Goal: Entertainment & Leisure: Browse casually

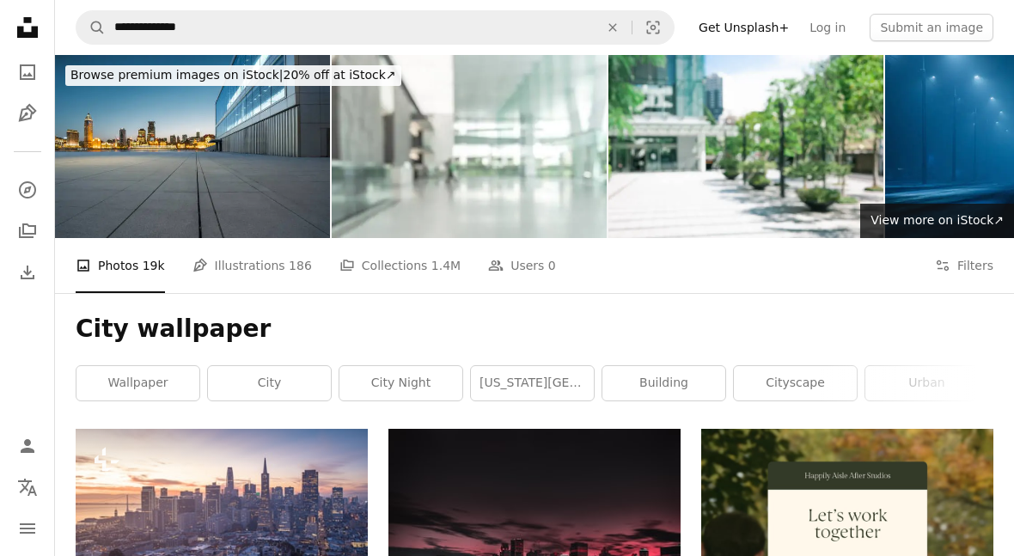
scroll to position [402, 0]
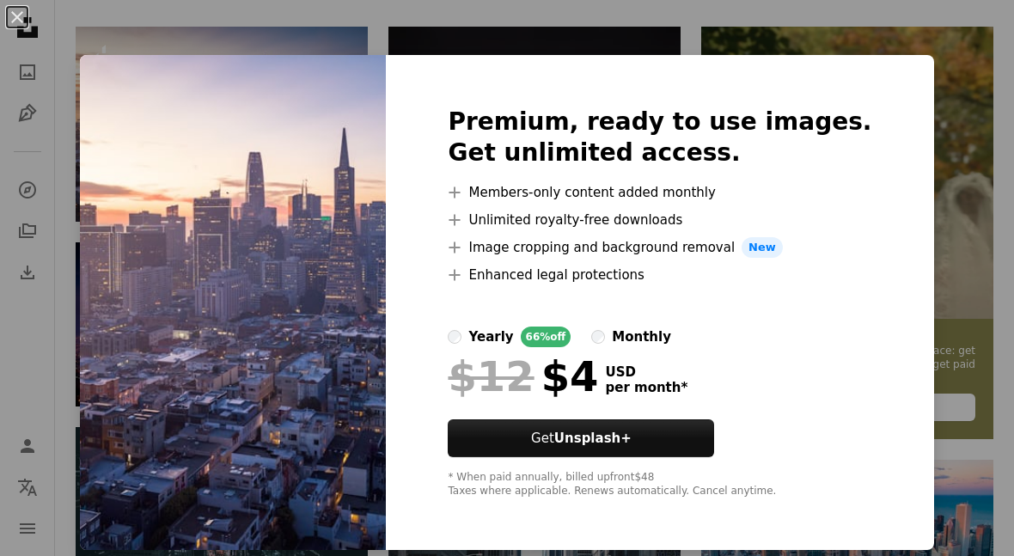
click at [570, 555] on div "An X shape Premium, ready to use images. Get unlimited access. A plus sign Memb…" at bounding box center [507, 278] width 1014 height 556
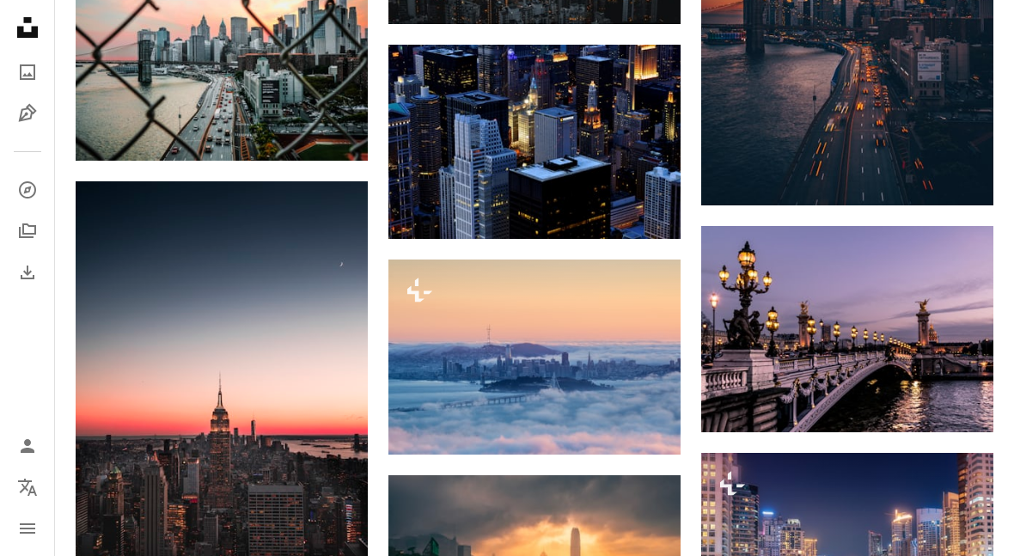
scroll to position [1310, 0]
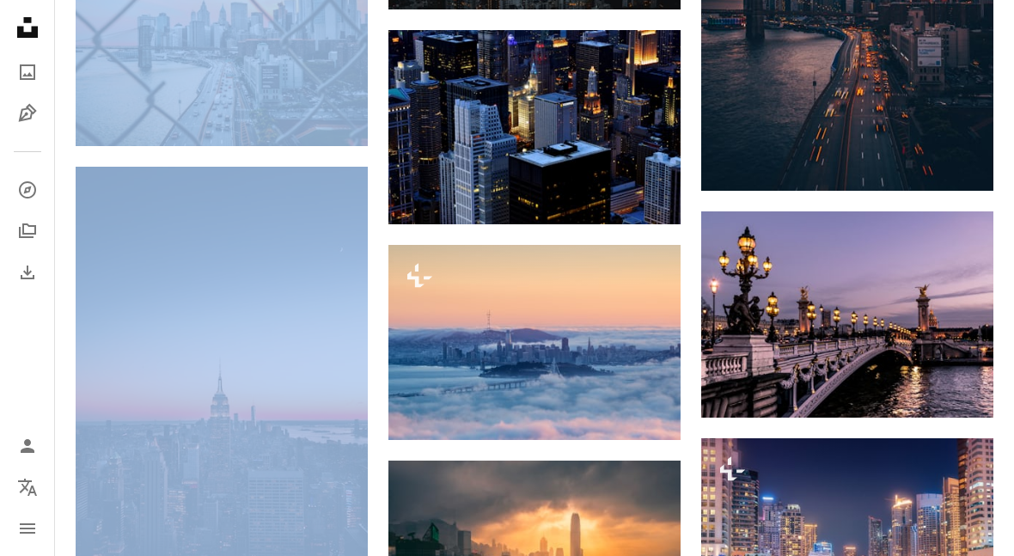
click at [168, 408] on img at bounding box center [222, 386] width 292 height 438
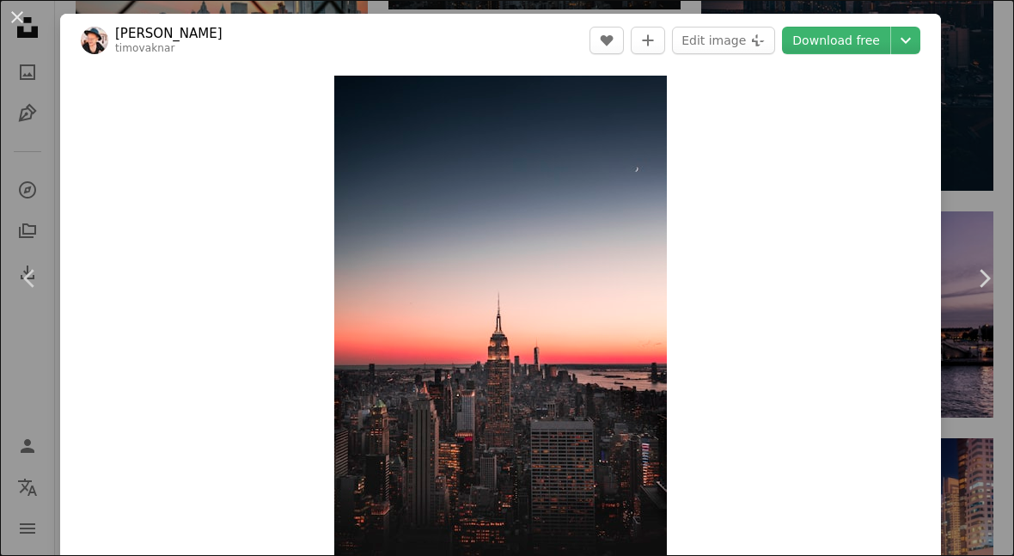
click at [974, 451] on div "An X shape Chevron left Chevron right [PERSON_NAME] timovaknar A heart A plus s…" at bounding box center [507, 278] width 1014 height 556
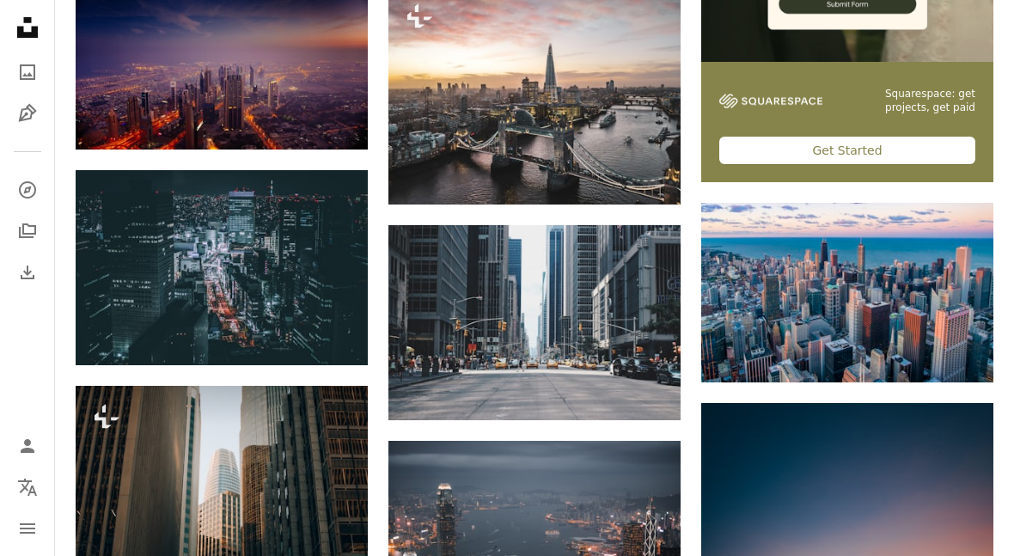
scroll to position [662, 0]
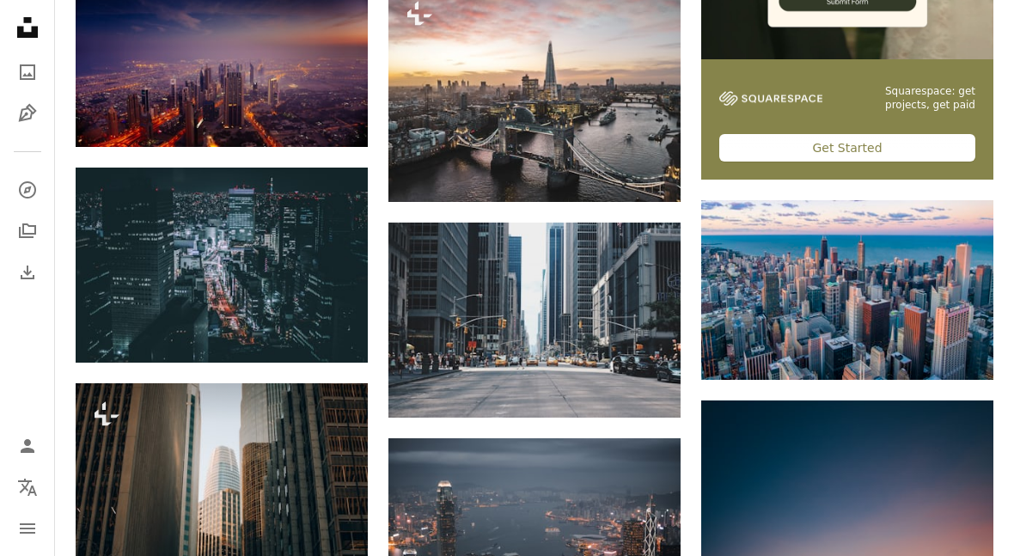
click at [225, 243] on img at bounding box center [222, 265] width 292 height 195
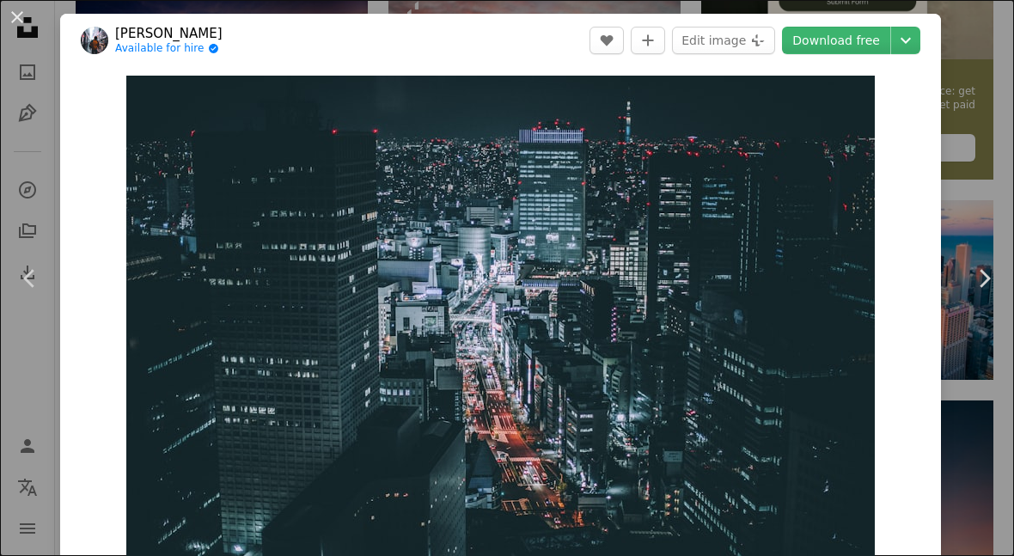
click at [971, 198] on div "An X shape Chevron left Chevron right [PERSON_NAME] Available for hire A checkm…" at bounding box center [507, 278] width 1014 height 556
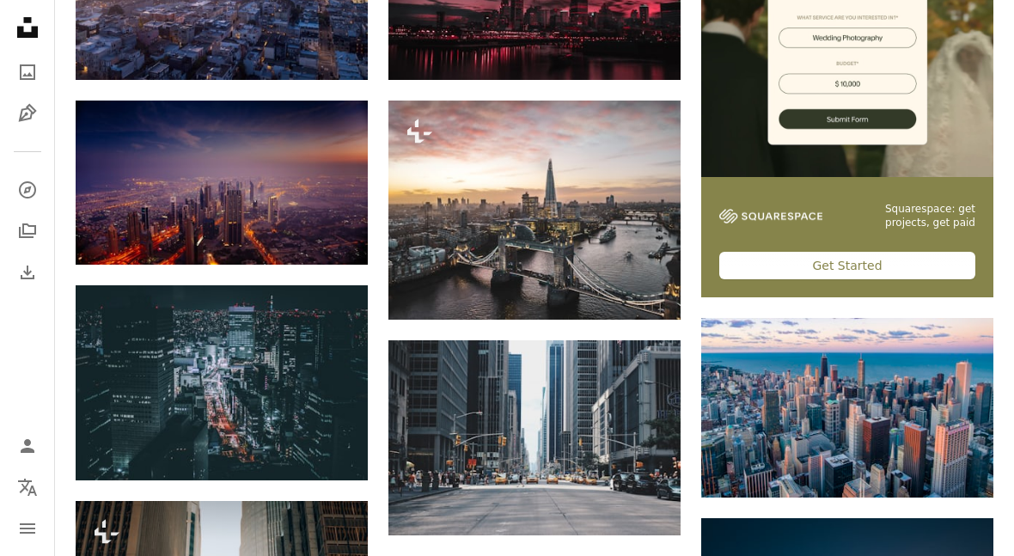
scroll to position [545, 0]
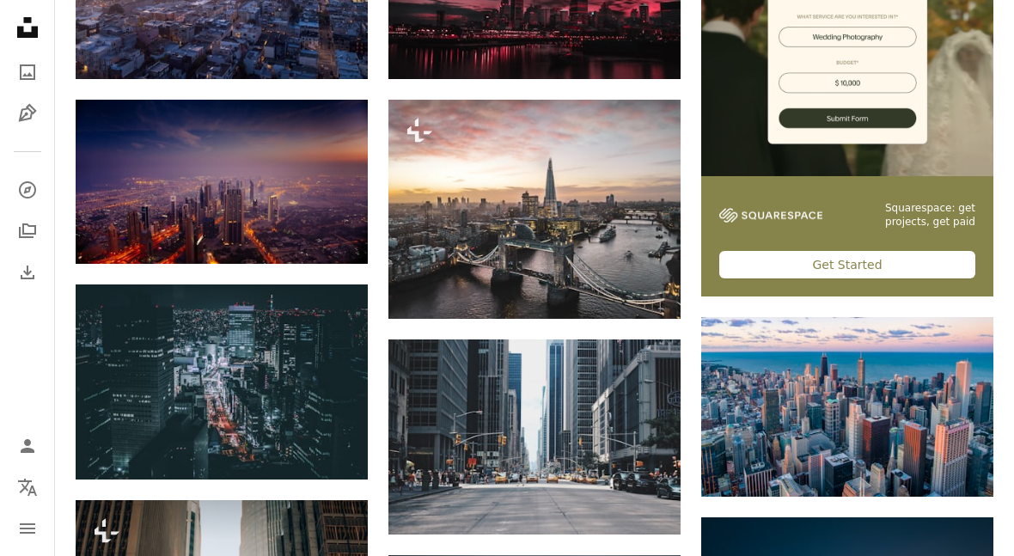
click at [467, 216] on img at bounding box center [535, 209] width 292 height 219
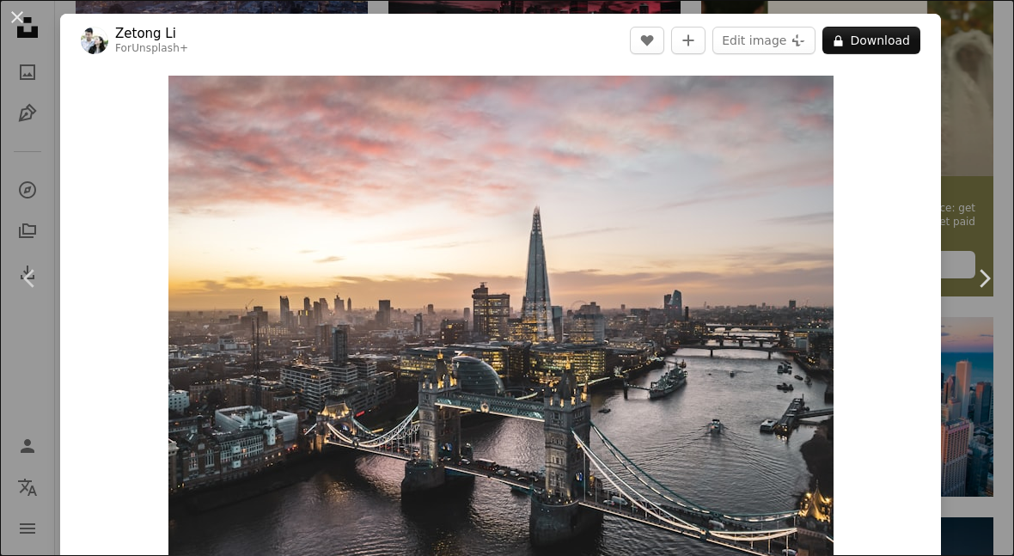
click at [1007, 199] on div "An X shape Chevron left Chevron right Zetong Li For Unsplash+ A heart A plus si…" at bounding box center [507, 278] width 1014 height 556
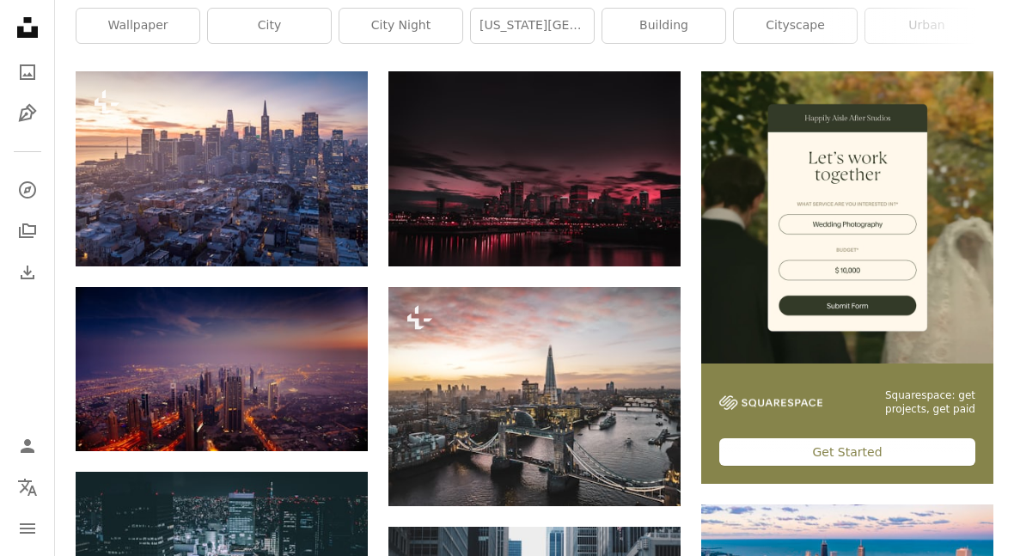
scroll to position [359, 0]
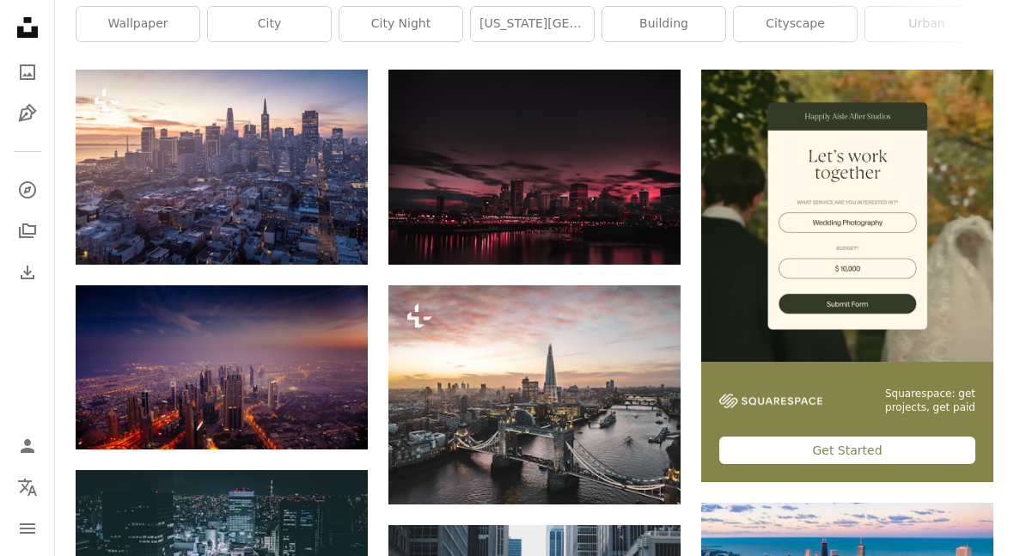
click at [172, 355] on img at bounding box center [222, 367] width 292 height 164
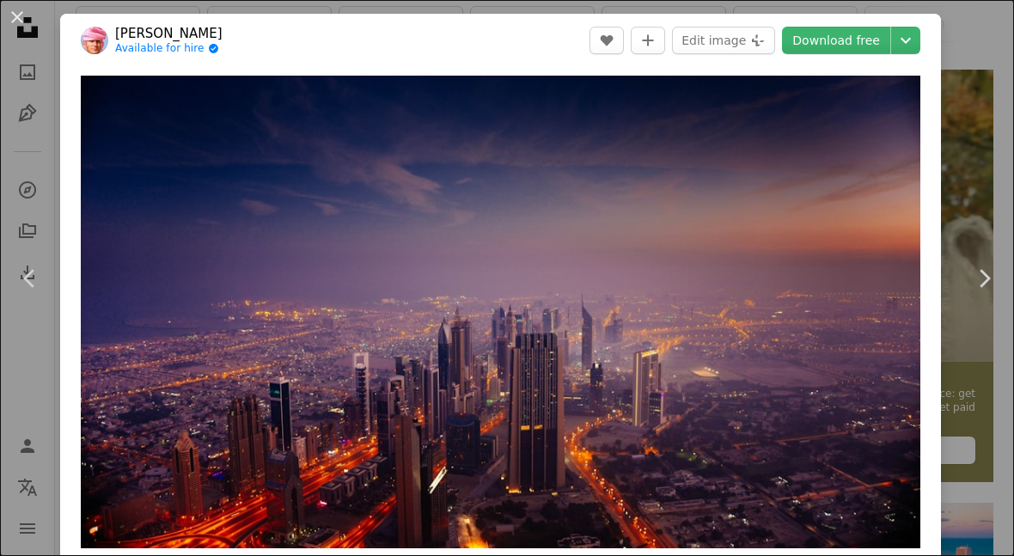
click at [967, 297] on link "Chevron right" at bounding box center [984, 278] width 60 height 165
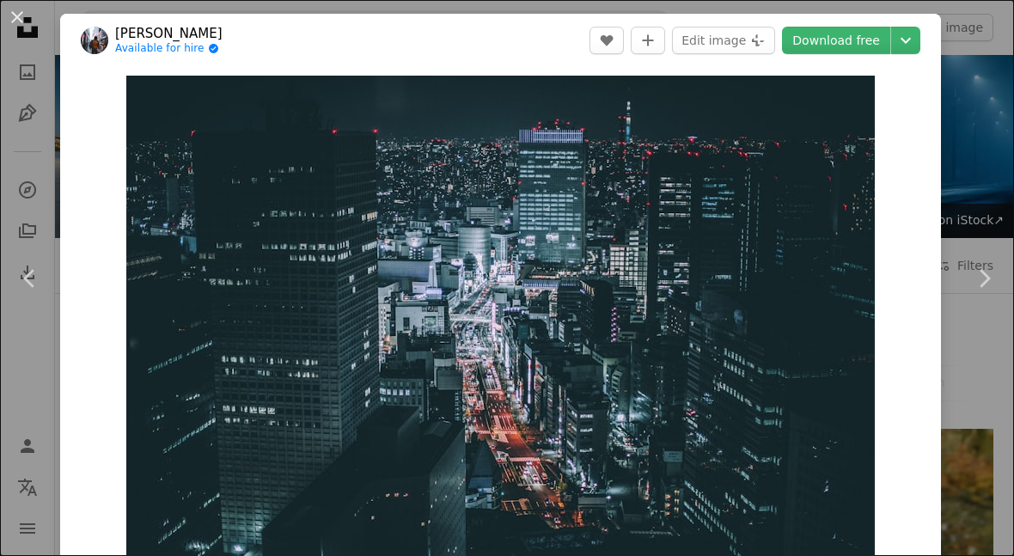
click at [15, 15] on button "An X shape" at bounding box center [17, 17] width 21 height 21
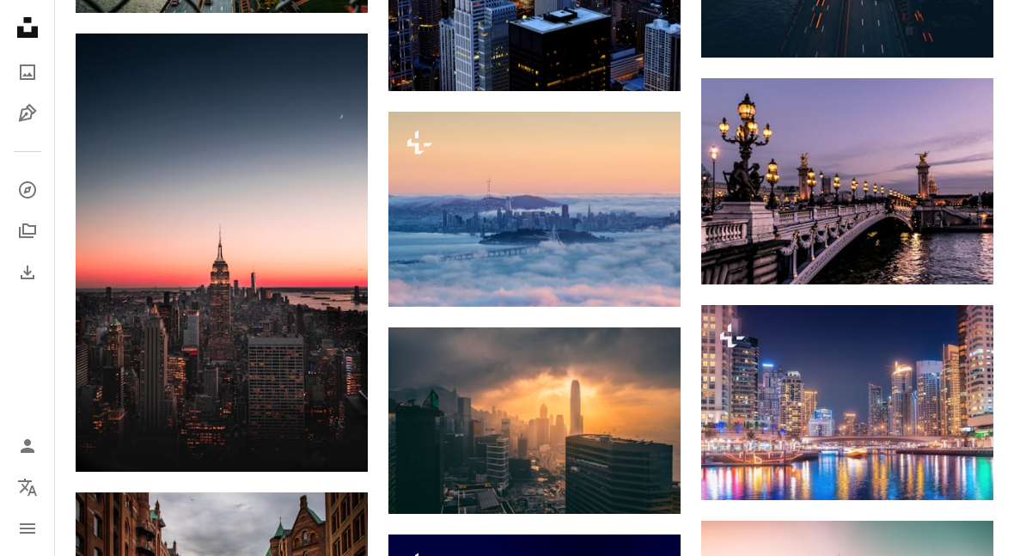
scroll to position [1444, 0]
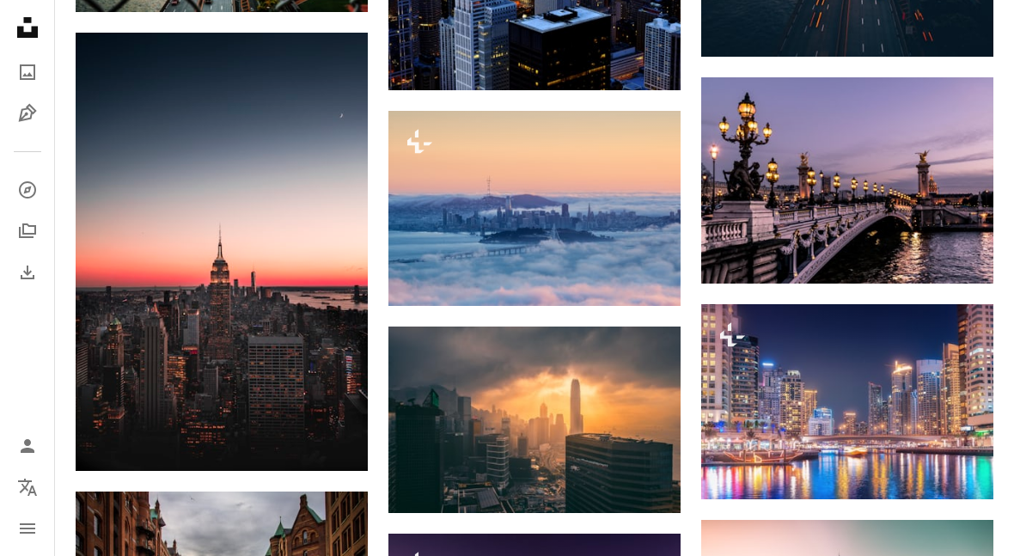
click at [223, 166] on img at bounding box center [222, 252] width 292 height 438
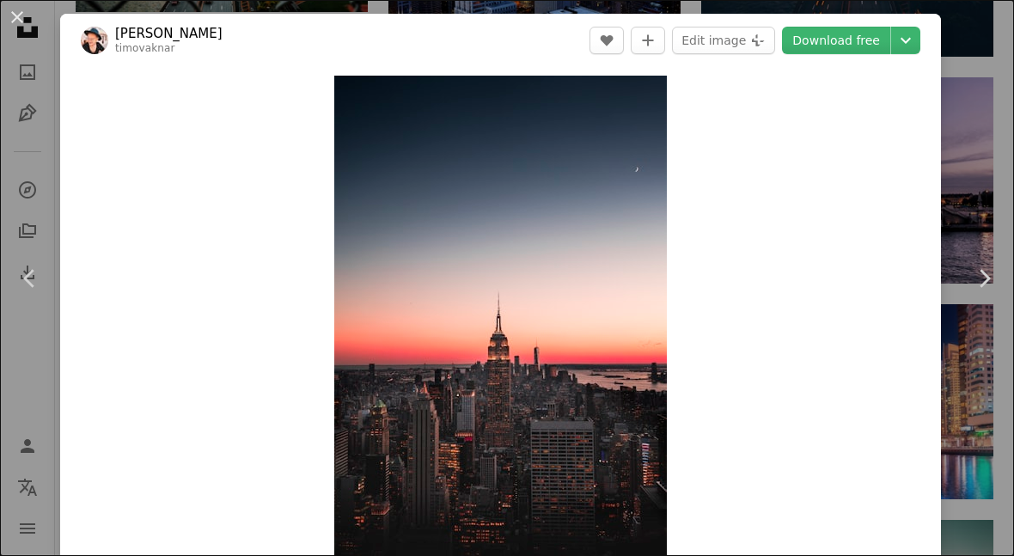
click at [983, 361] on link "Chevron right" at bounding box center [984, 278] width 60 height 165
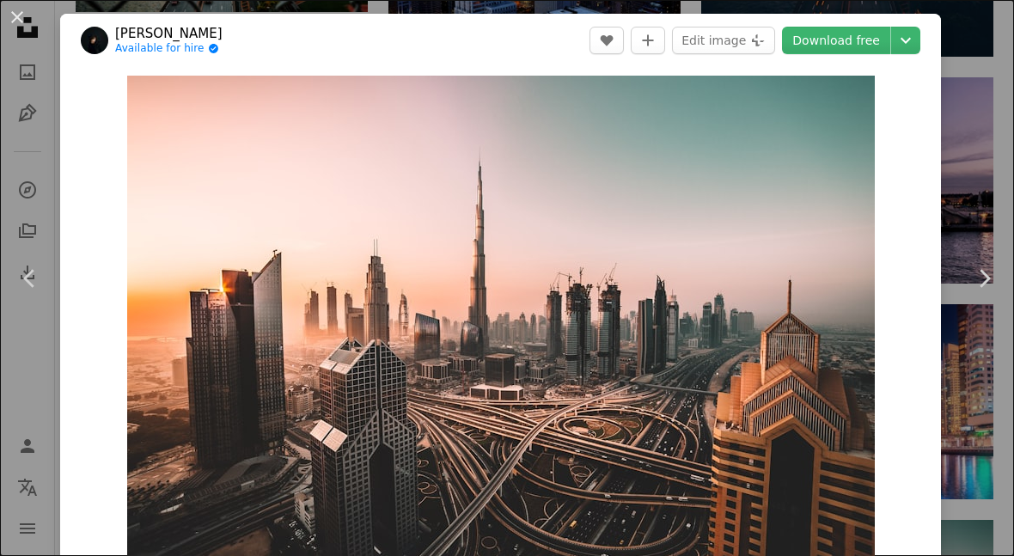
click at [26, 15] on button "An X shape" at bounding box center [17, 17] width 21 height 21
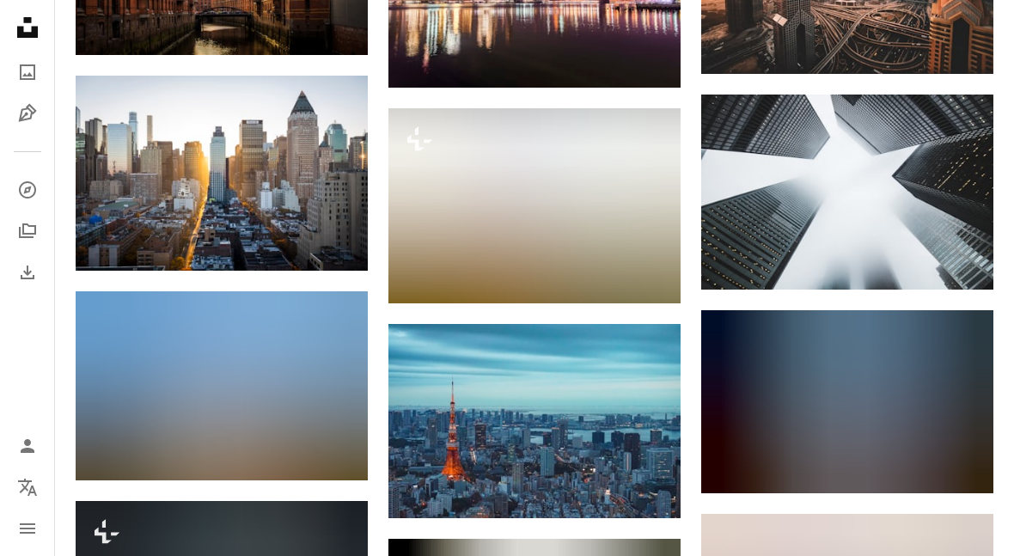
scroll to position [2085, 0]
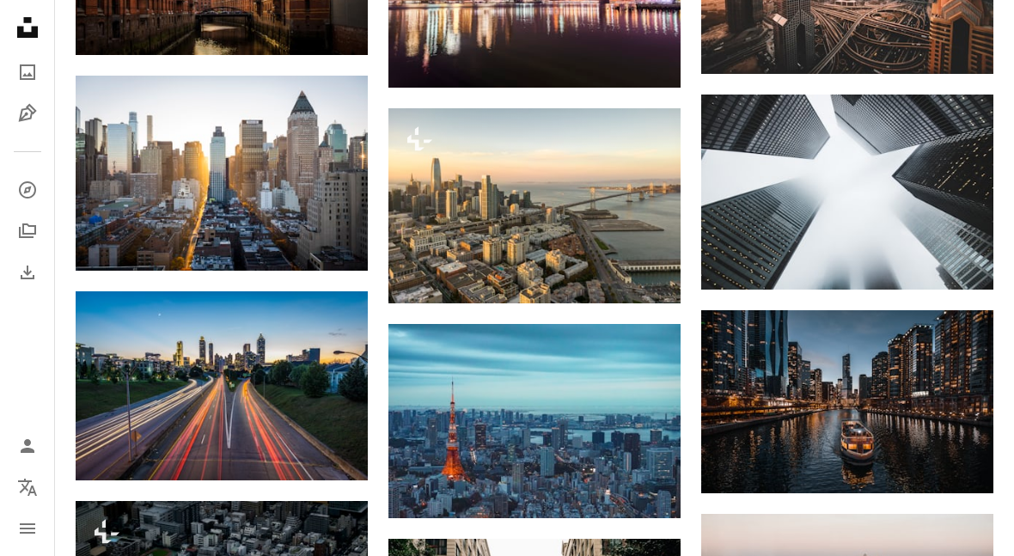
click at [803, 409] on img at bounding box center [847, 401] width 292 height 182
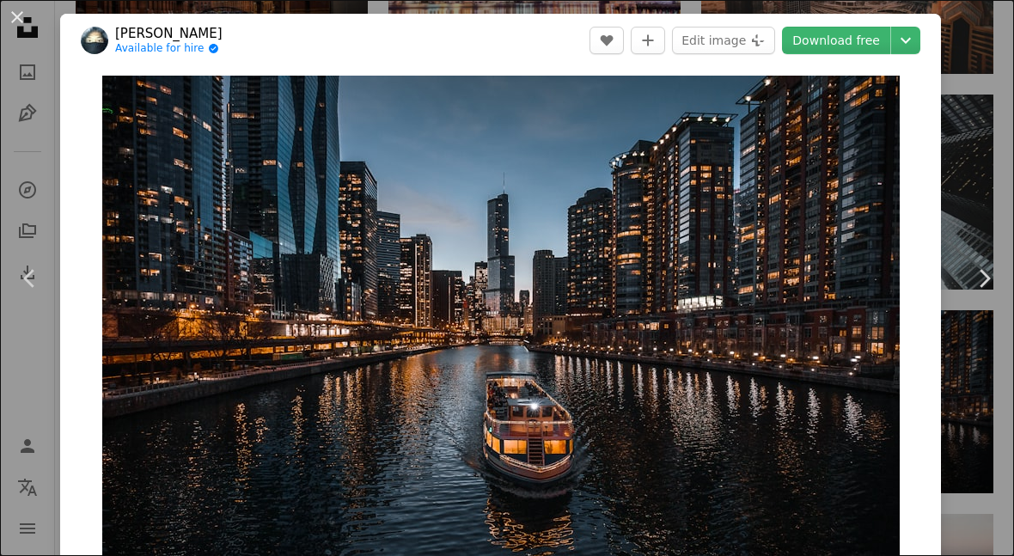
click at [24, 14] on button "An X shape" at bounding box center [17, 17] width 21 height 21
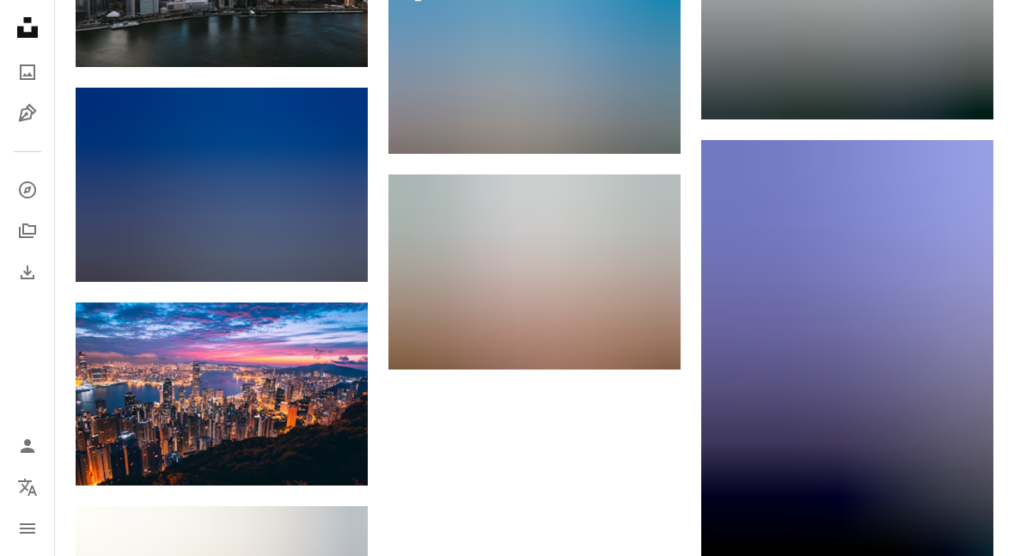
scroll to position [3363, 0]
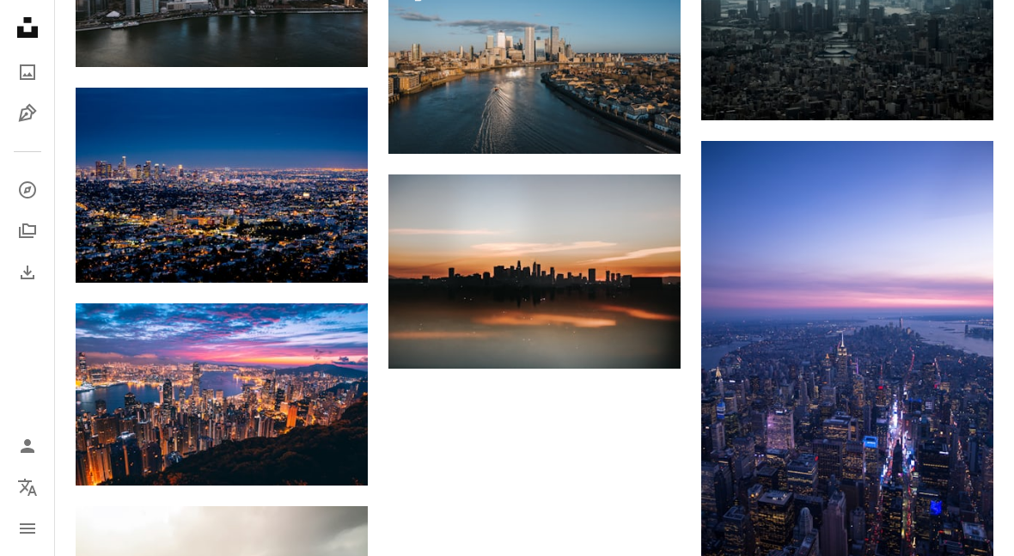
click at [211, 394] on img at bounding box center [222, 394] width 292 height 182
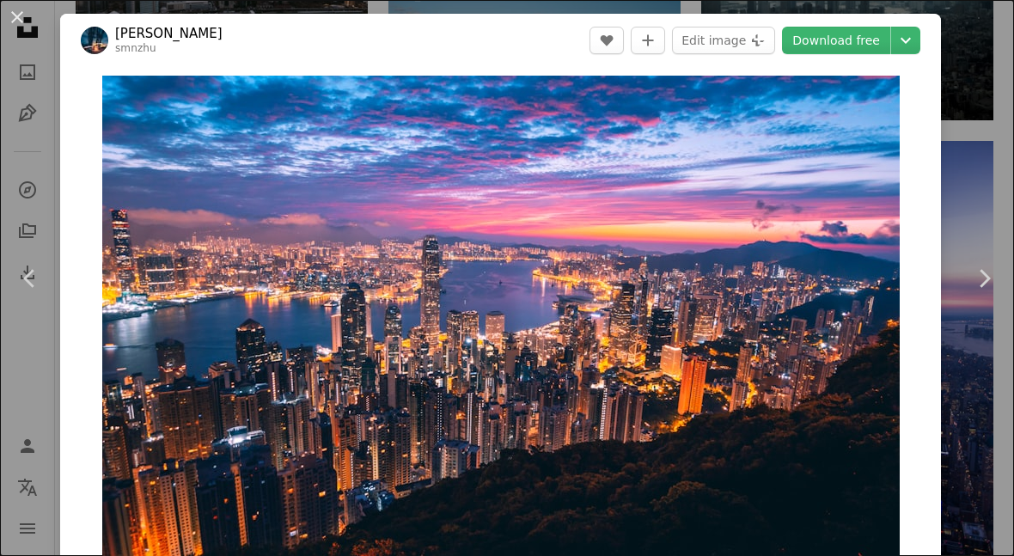
click at [982, 511] on div "An X shape Chevron left Chevron right [PERSON_NAME] smnzhu A heart A plus sign …" at bounding box center [507, 278] width 1014 height 556
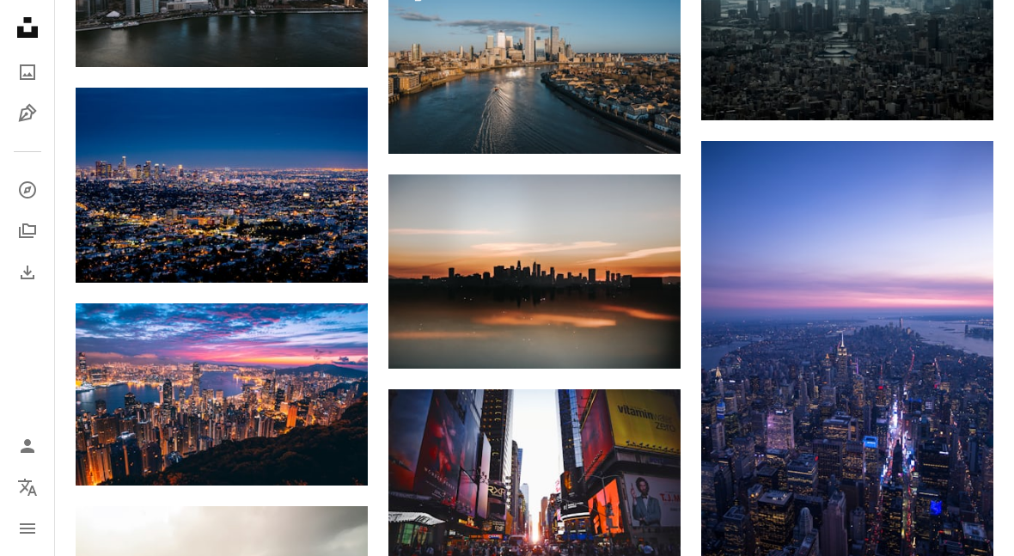
click at [200, 177] on img at bounding box center [222, 185] width 292 height 195
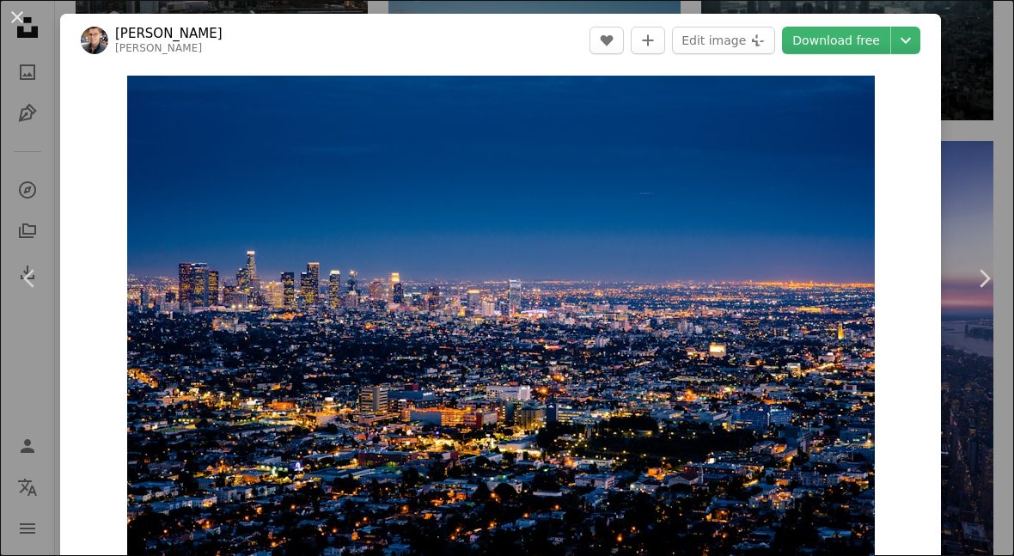
click at [967, 508] on div "An X shape Chevron left Chevron right [PERSON_NAME] A heart A plus sign Edit im…" at bounding box center [507, 278] width 1014 height 556
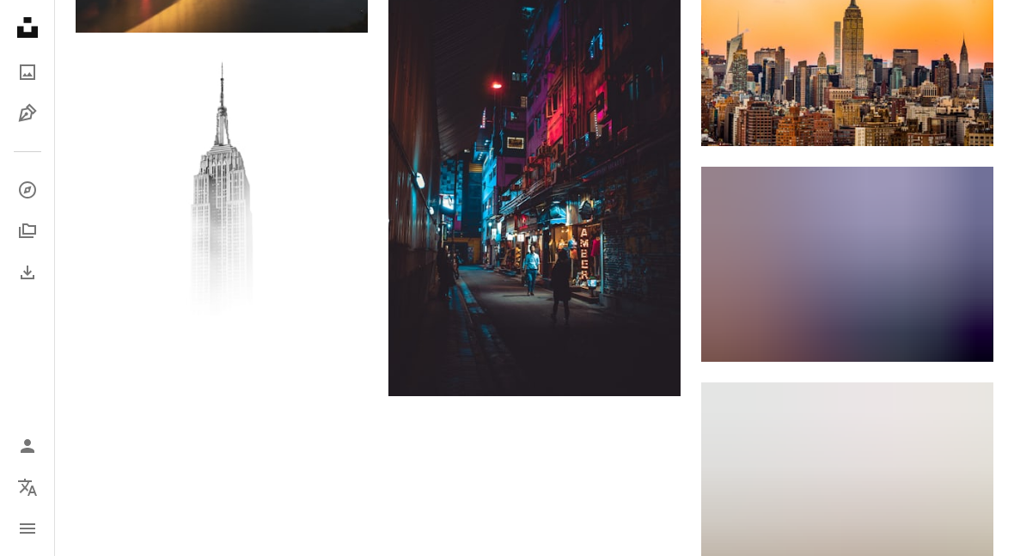
scroll to position [5312, 0]
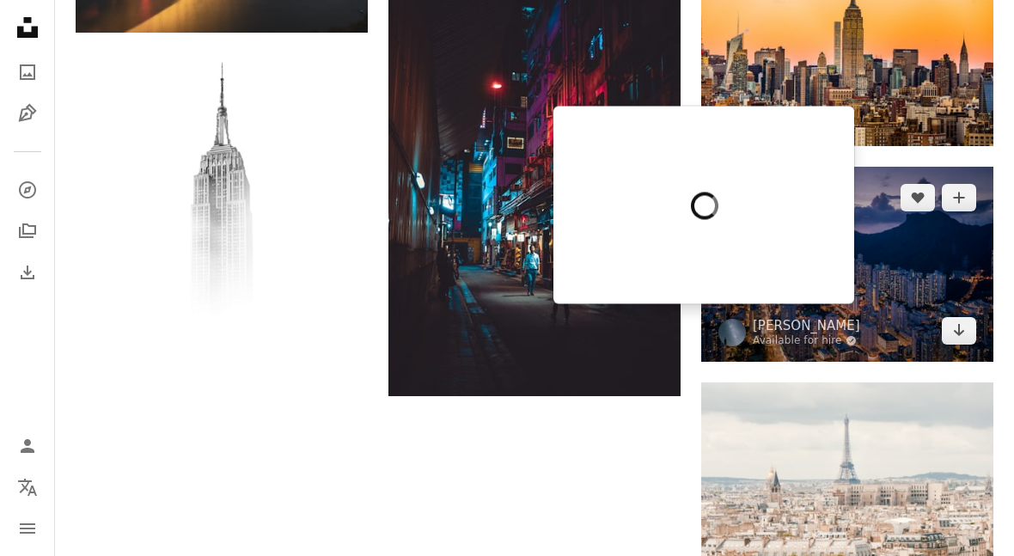
click at [747, 269] on div at bounding box center [704, 206] width 301 height 198
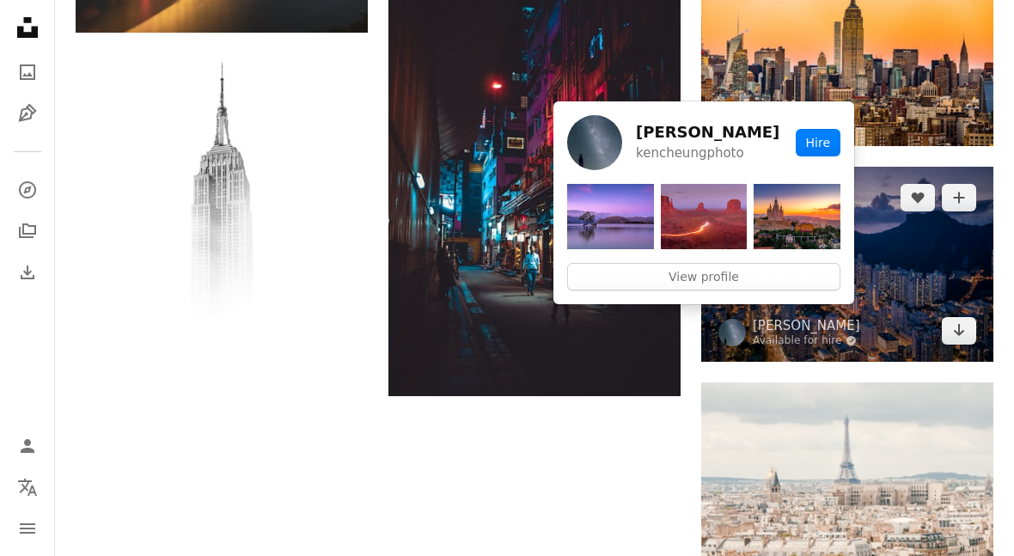
click at [820, 317] on link "[PERSON_NAME]" at bounding box center [806, 325] width 107 height 17
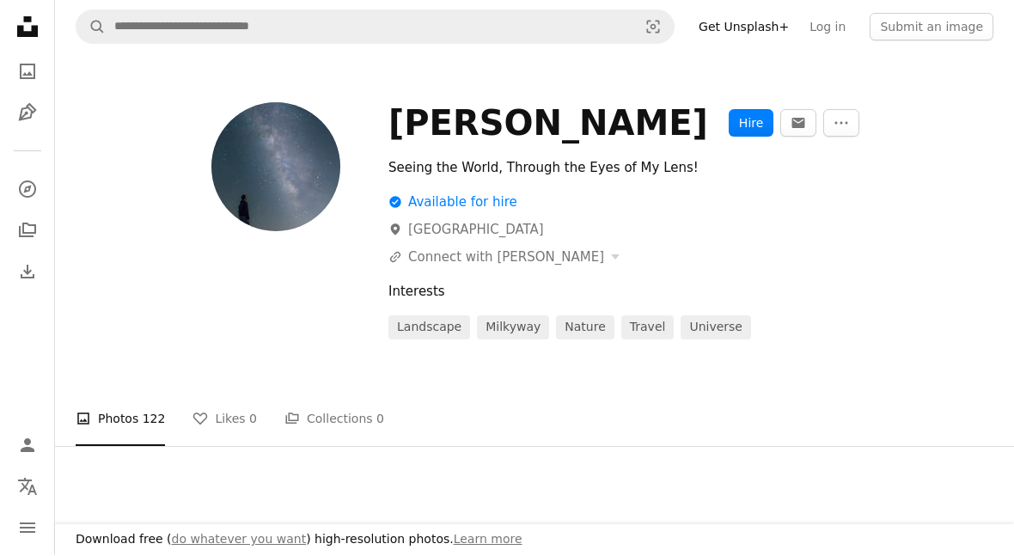
scroll to position [1, 0]
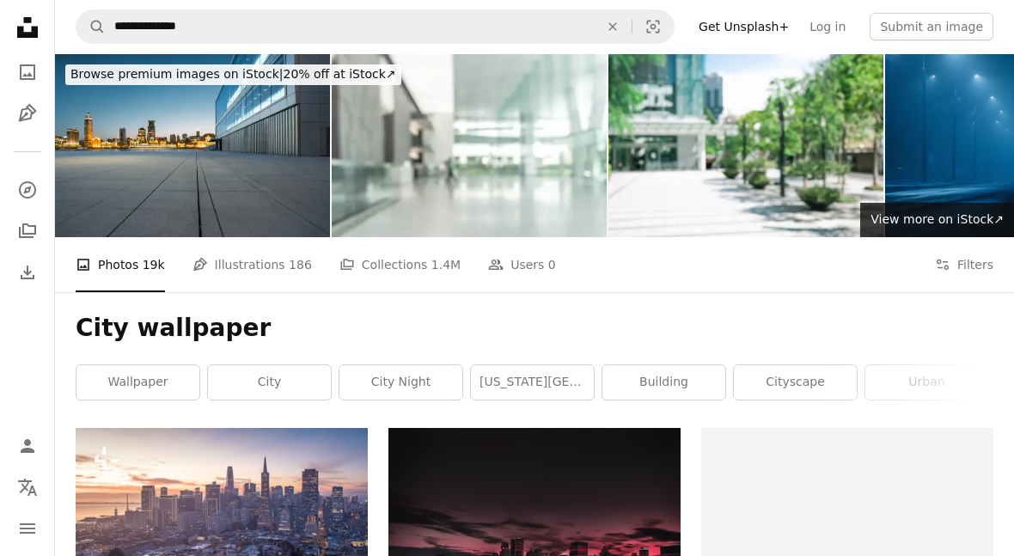
scroll to position [5312, 0]
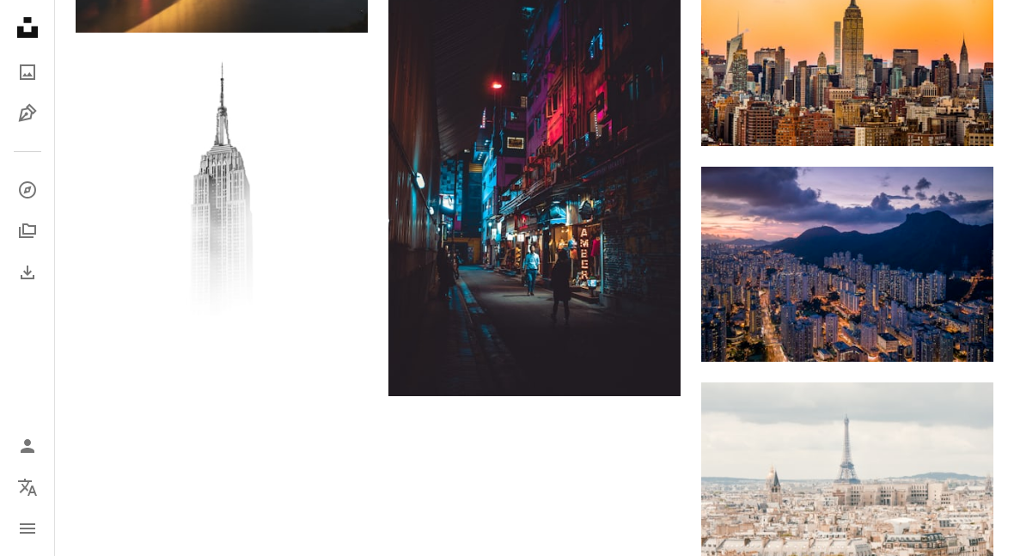
click at [848, 269] on img at bounding box center [847, 264] width 292 height 195
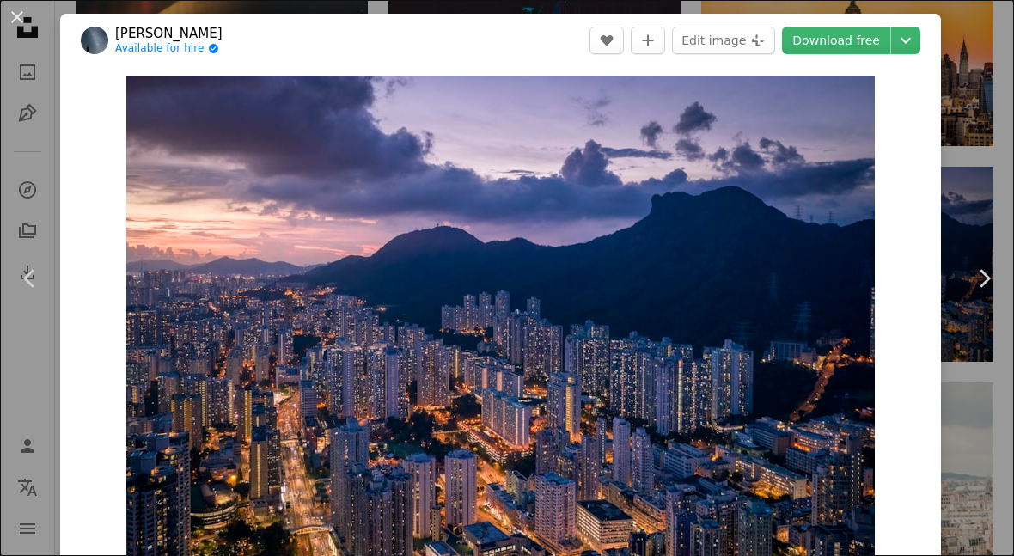
click at [976, 521] on div "An X shape Chevron left Chevron right [PERSON_NAME] Available for hire A checkm…" at bounding box center [507, 278] width 1014 height 556
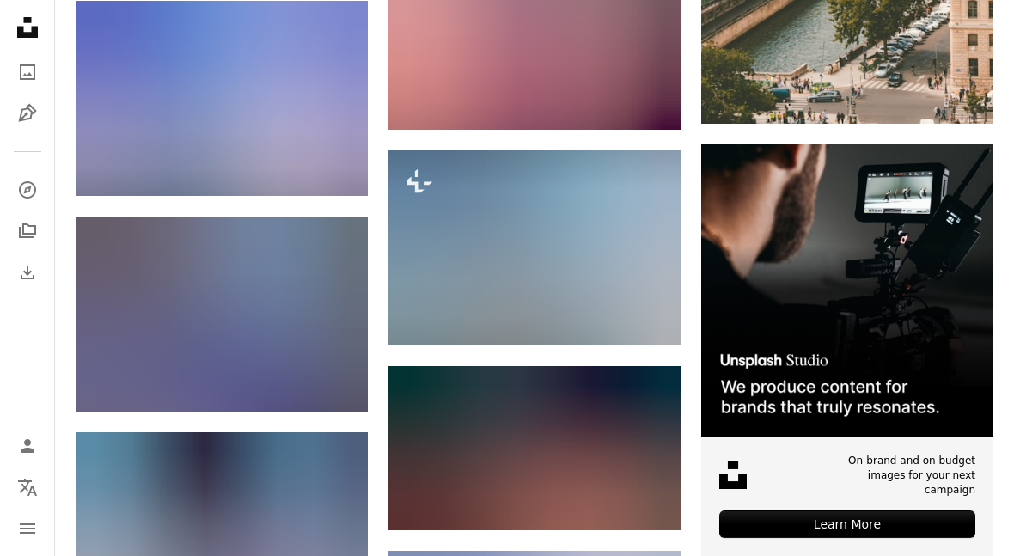
scroll to position [6009, 0]
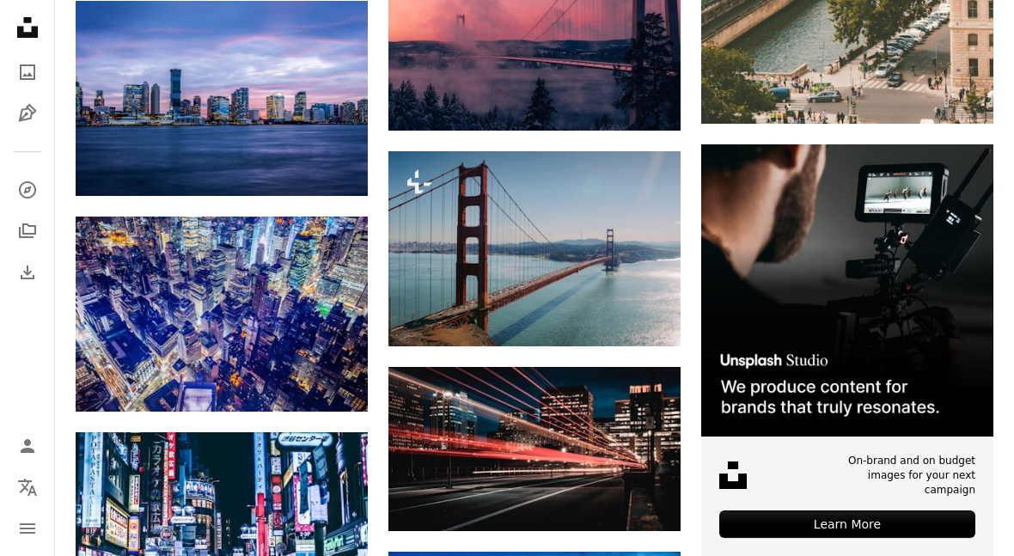
click at [140, 321] on img at bounding box center [222, 314] width 292 height 195
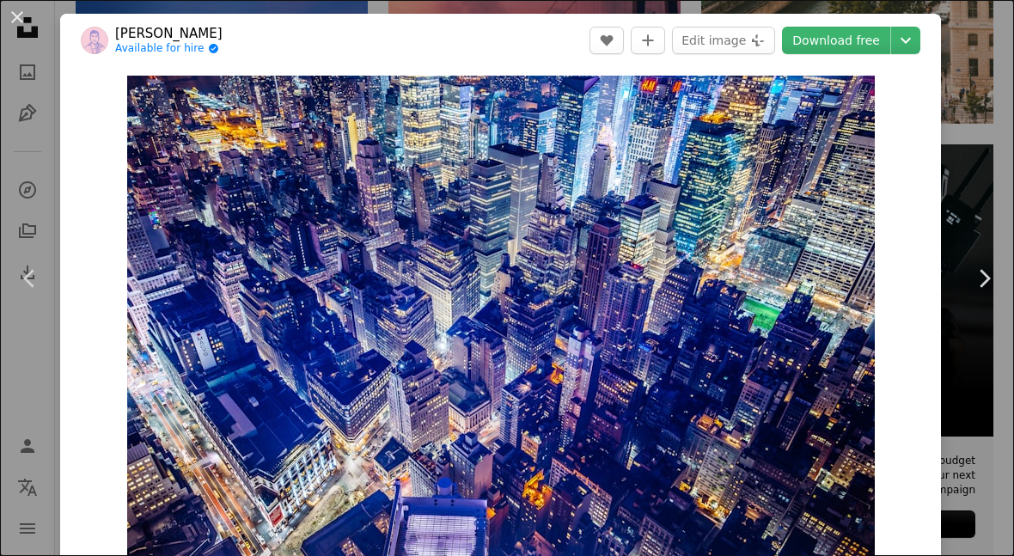
click at [990, 555] on div "An X shape Chevron left Chevron right Denys Nevozhai Available for hire A check…" at bounding box center [507, 278] width 1014 height 556
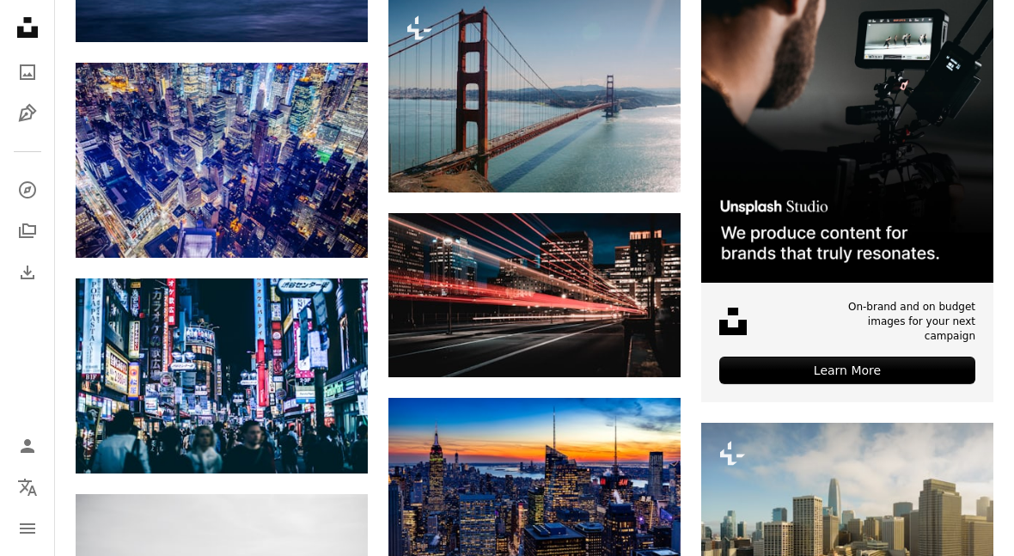
scroll to position [6195, 0]
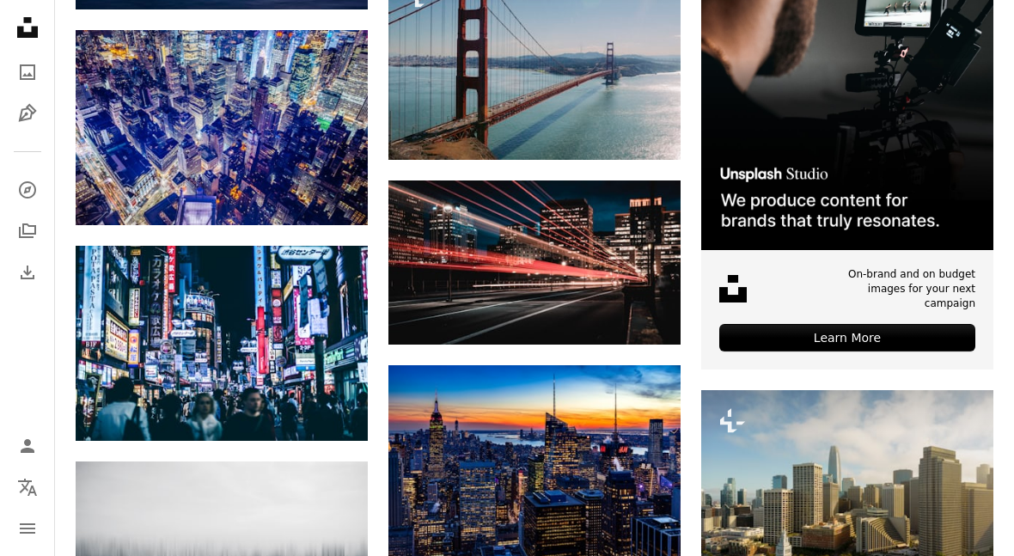
click at [528, 475] on img at bounding box center [535, 462] width 292 height 195
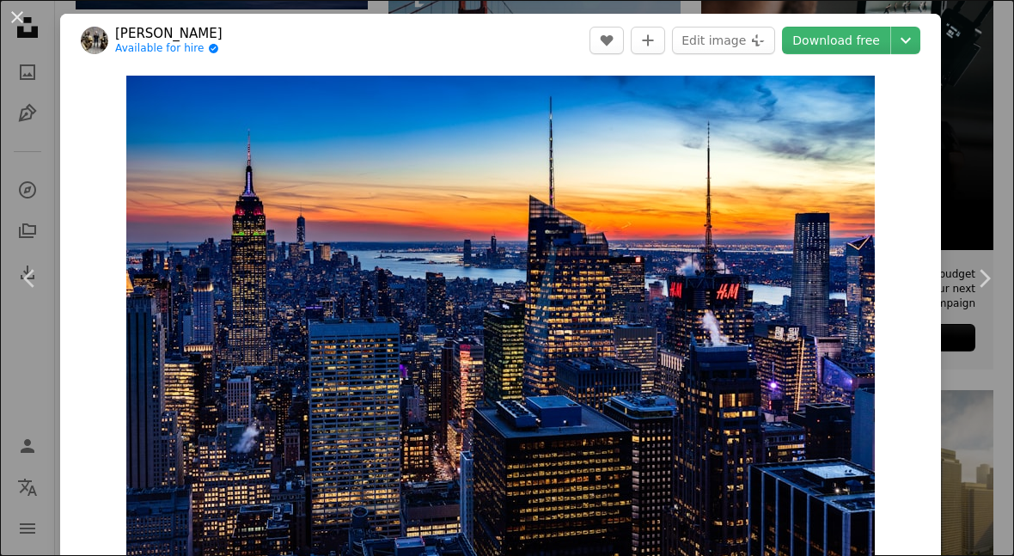
click at [995, 522] on div "An X shape Chevron left Chevron right [PERSON_NAME] Available for hire A checkm…" at bounding box center [507, 278] width 1014 height 556
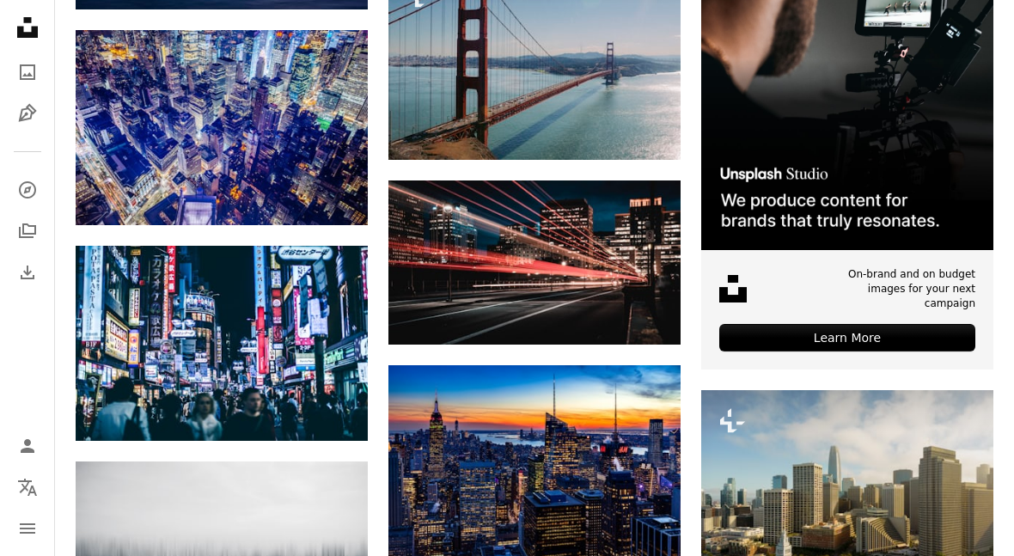
click at [235, 354] on img at bounding box center [222, 343] width 292 height 195
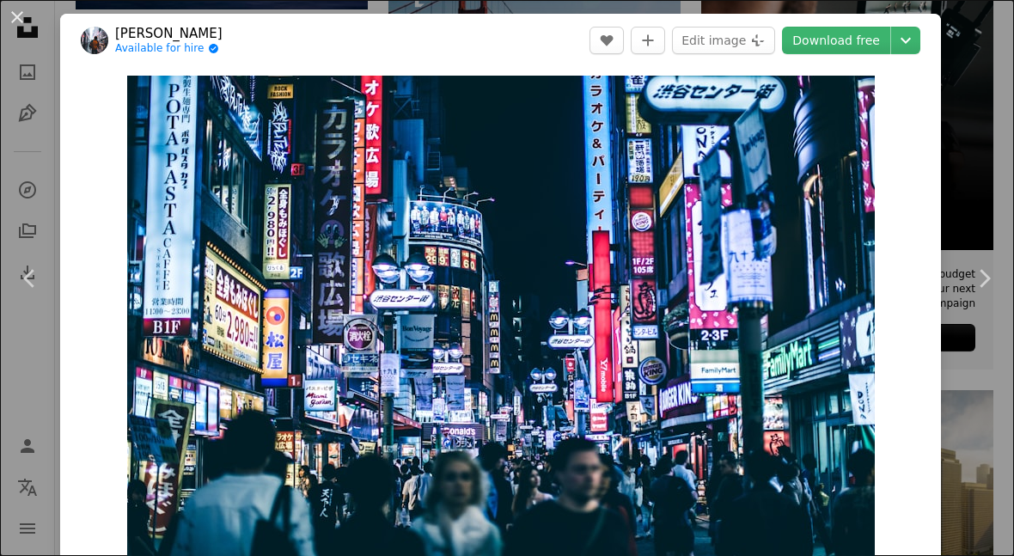
click at [938, 386] on div "Zoom in" at bounding box center [500, 325] width 881 height 516
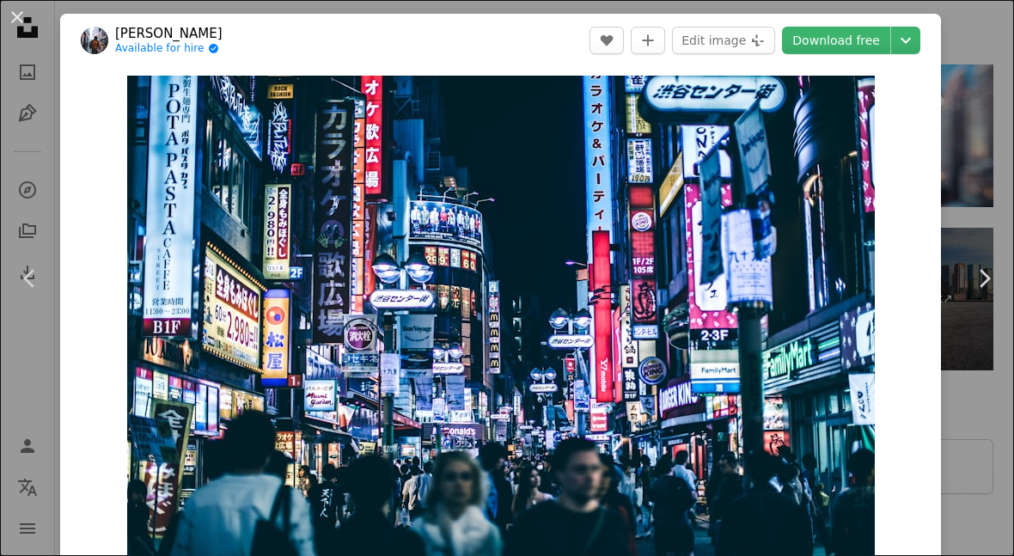
click at [8, 14] on button "An X shape" at bounding box center [17, 17] width 21 height 21
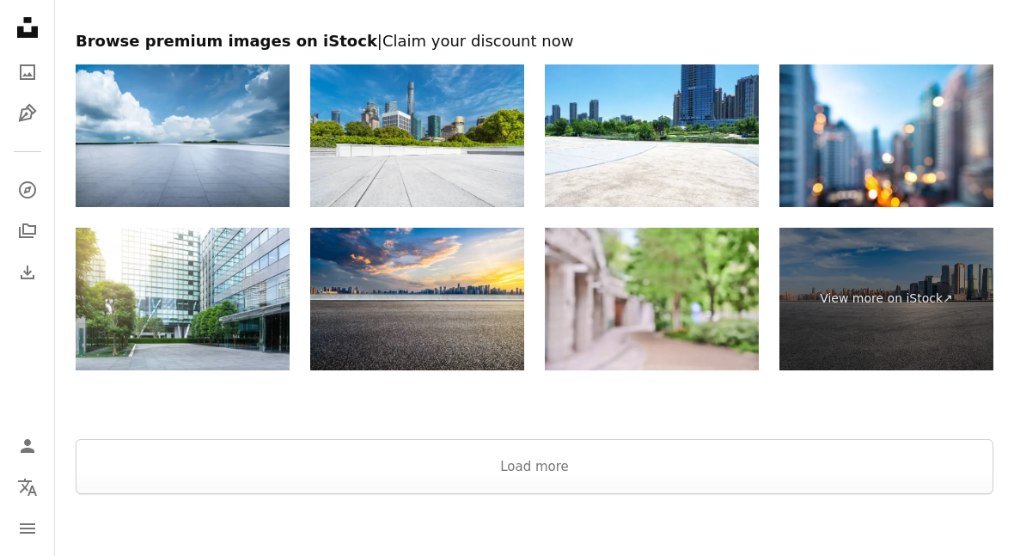
scroll to position [6195, 0]
